Goal: Transaction & Acquisition: Purchase product/service

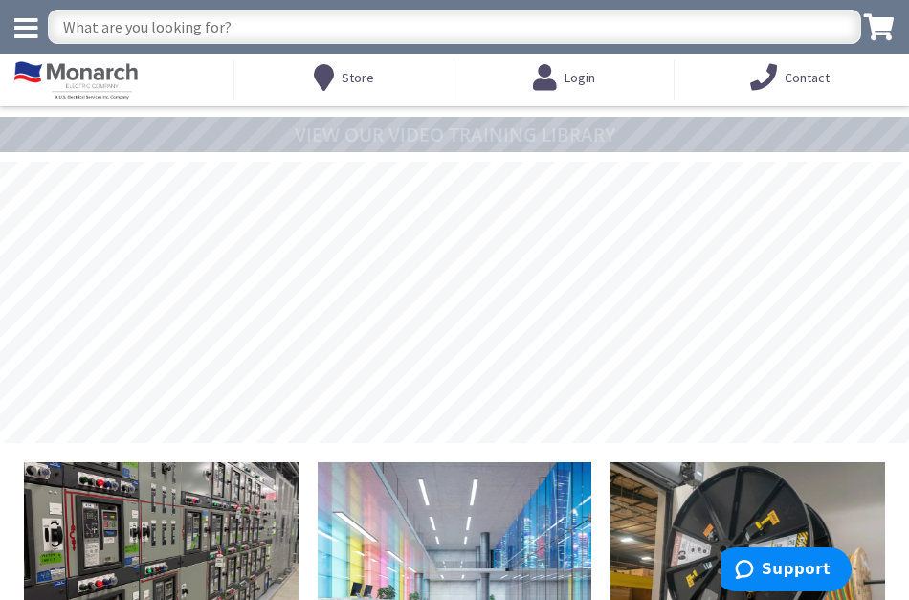
click at [143, 23] on input "text" at bounding box center [454, 27] width 813 height 34
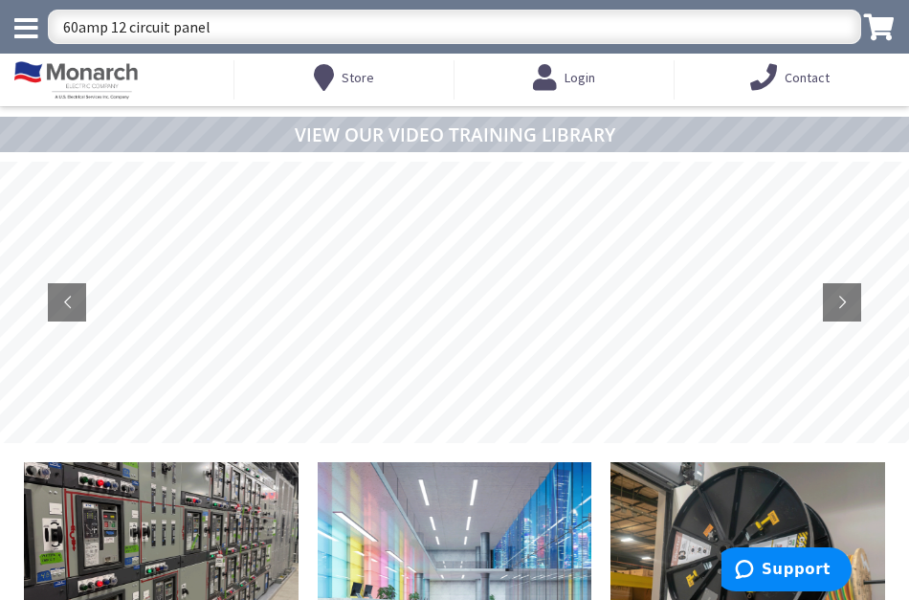
type input "60amp 12 circuit panel"
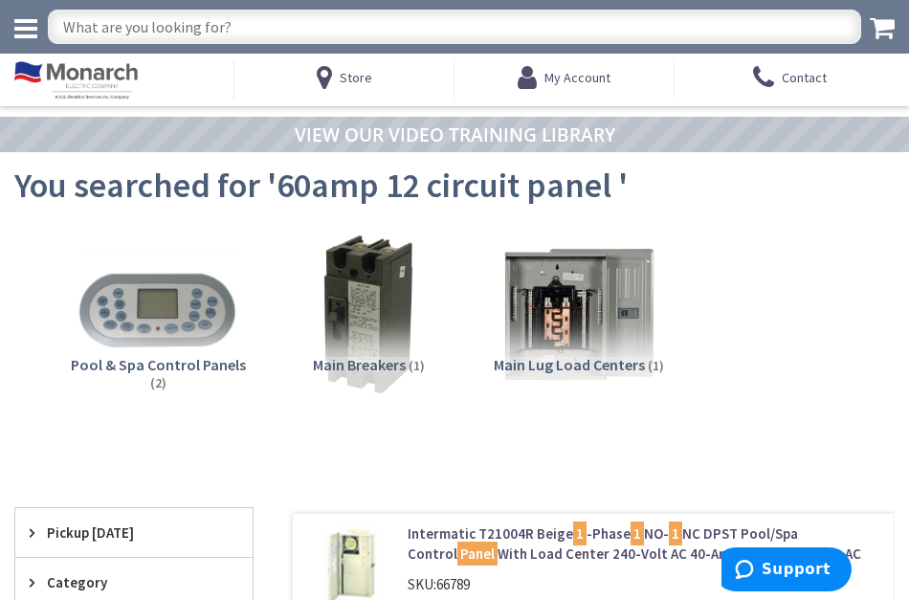
click at [570, 364] on span "Main Lug Load Centers" at bounding box center [569, 364] width 151 height 19
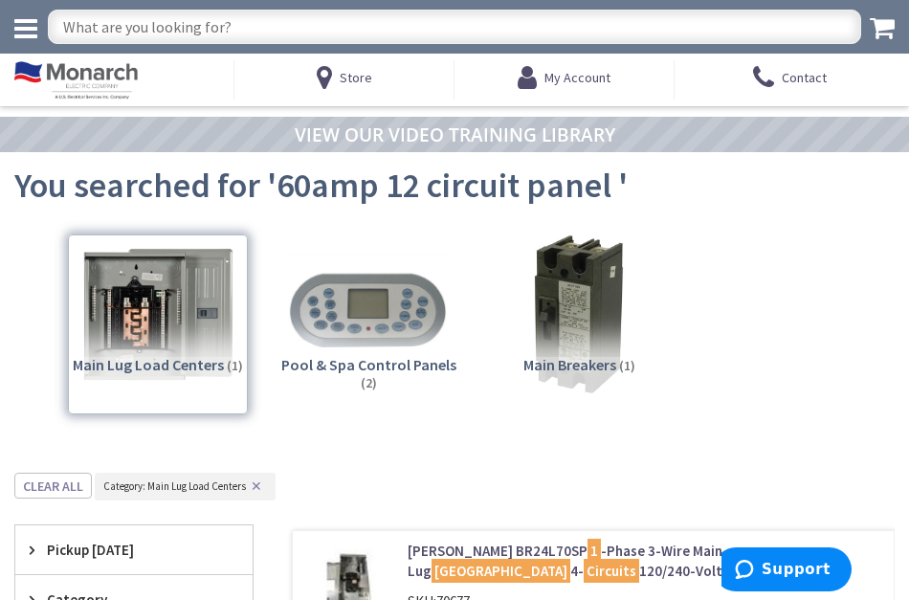
click at [168, 29] on input "text" at bounding box center [454, 27] width 813 height 34
type input "100amp 12 circuit panel"
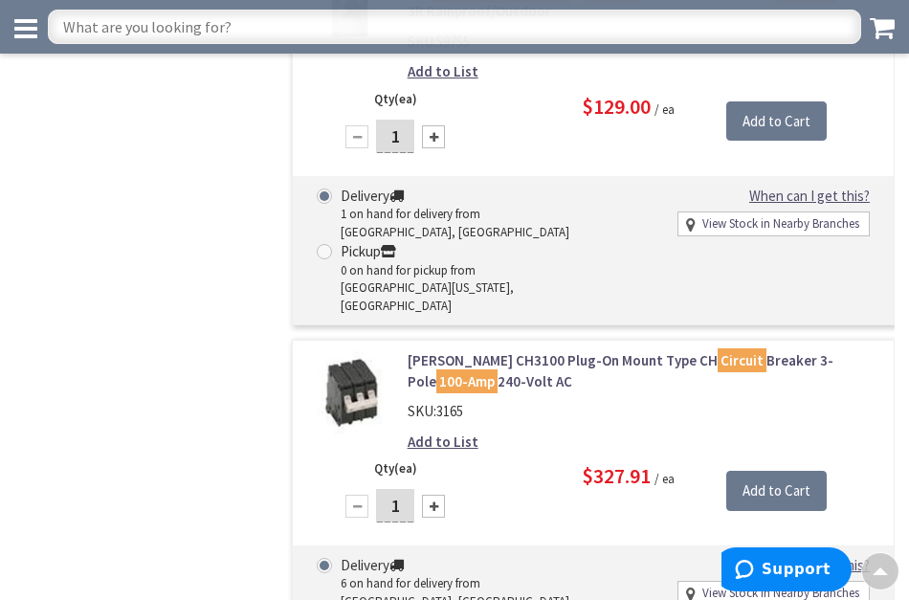
scroll to position [4976, 0]
